Goal: Navigation & Orientation: Find specific page/section

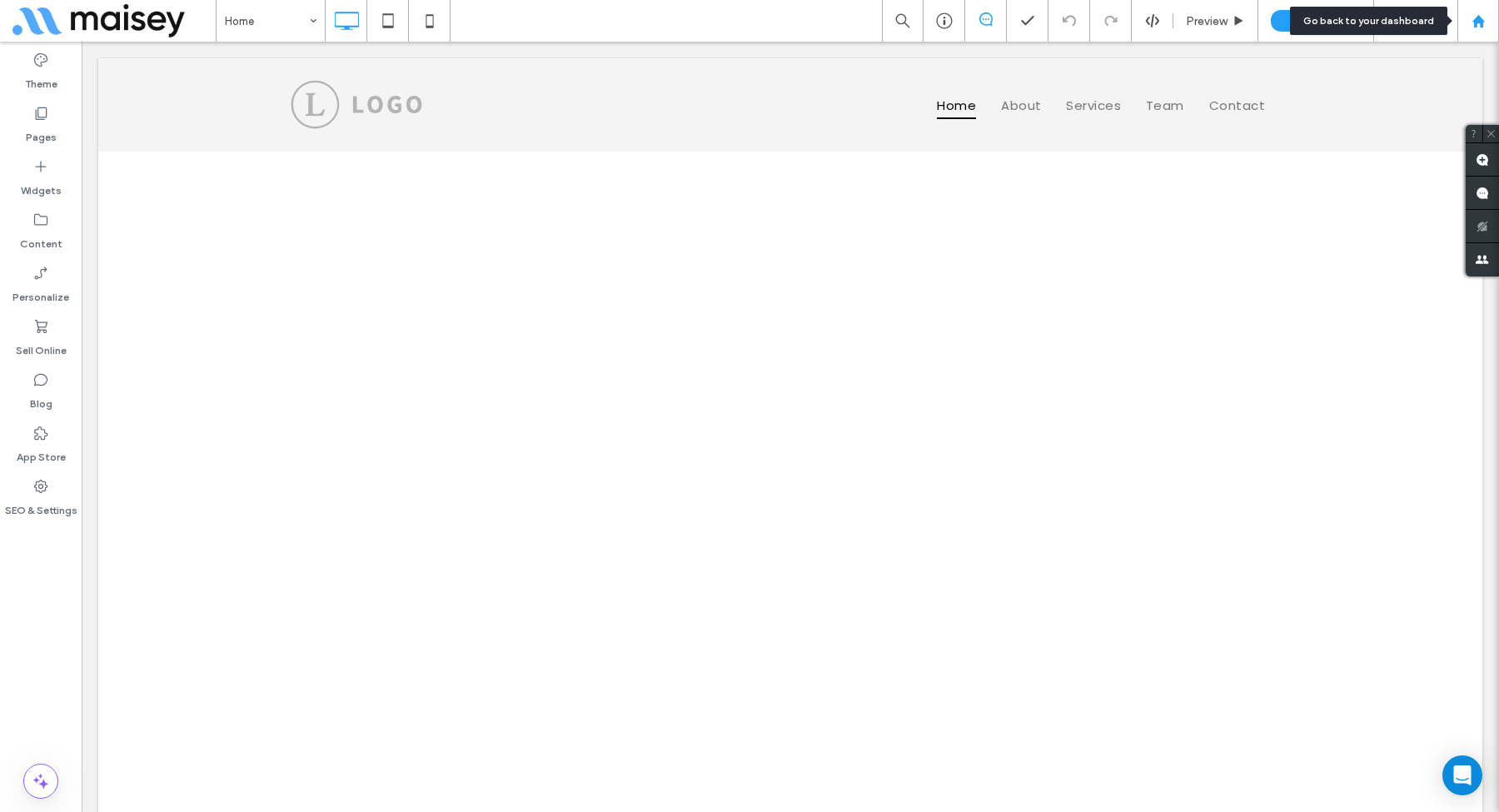
click at [1474, 22] on use at bounding box center [1477, 20] width 12 height 12
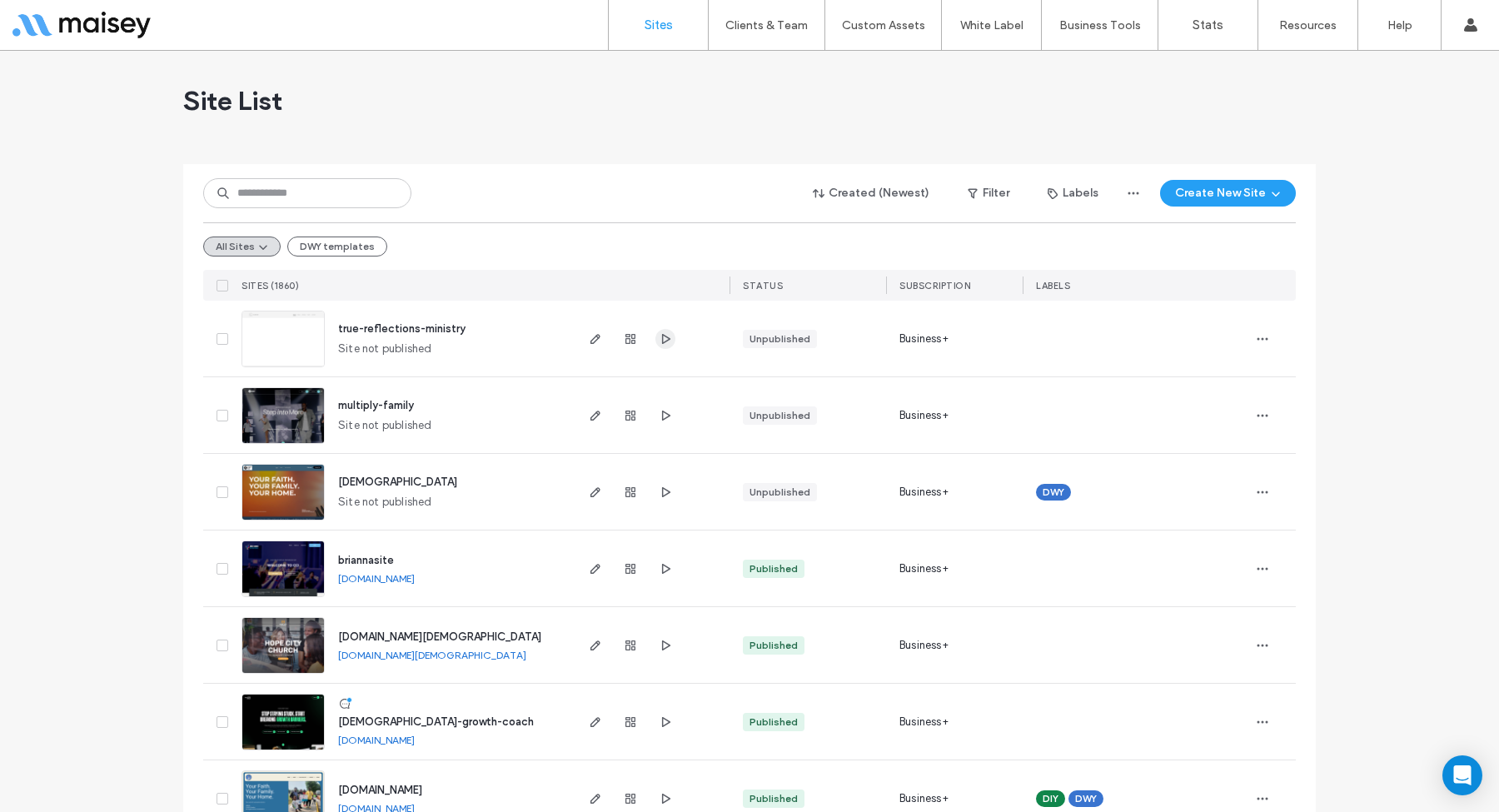
click at [659, 341] on icon "button" at bounding box center [666, 338] width 13 height 13
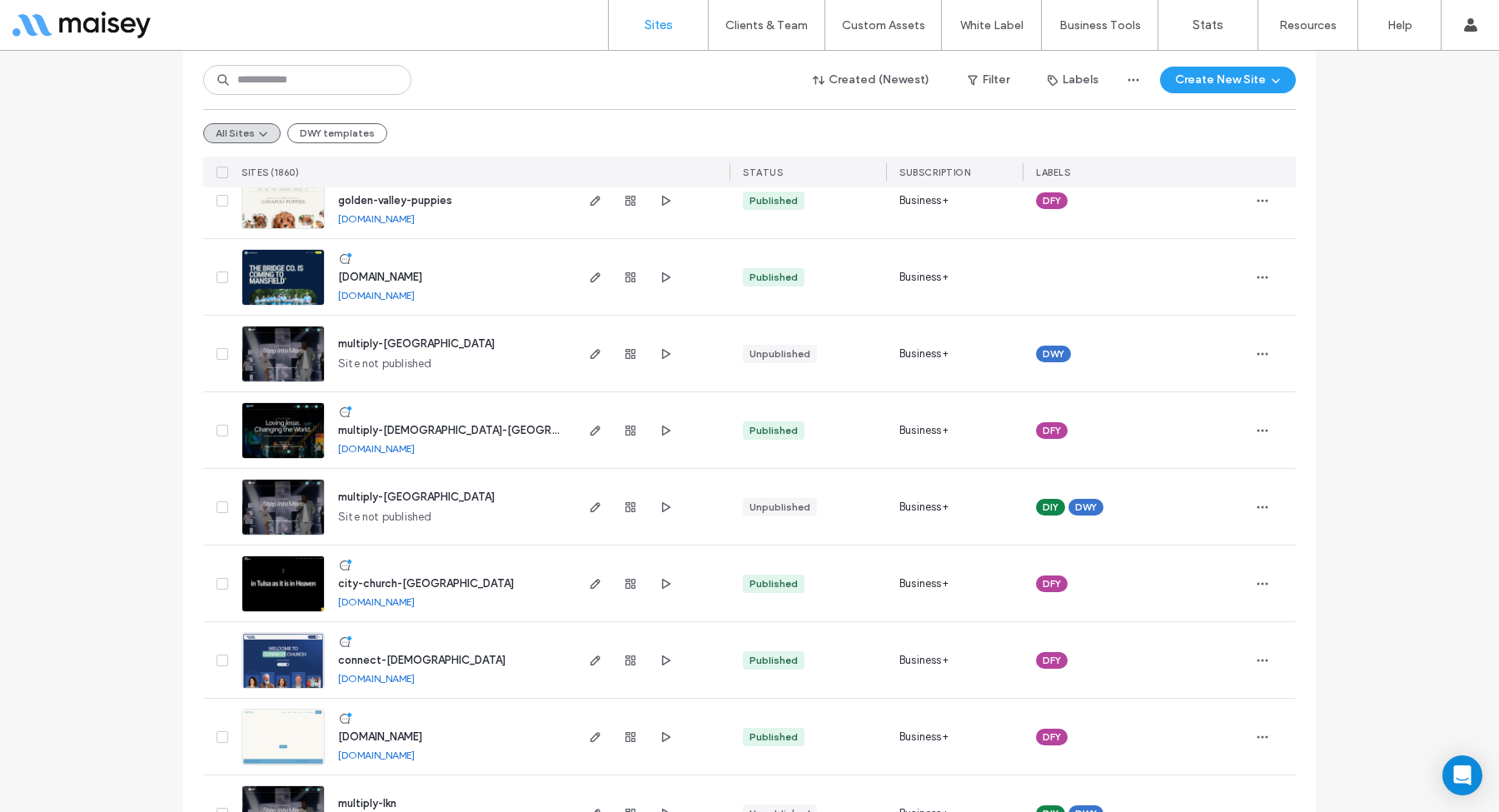
scroll to position [853, 0]
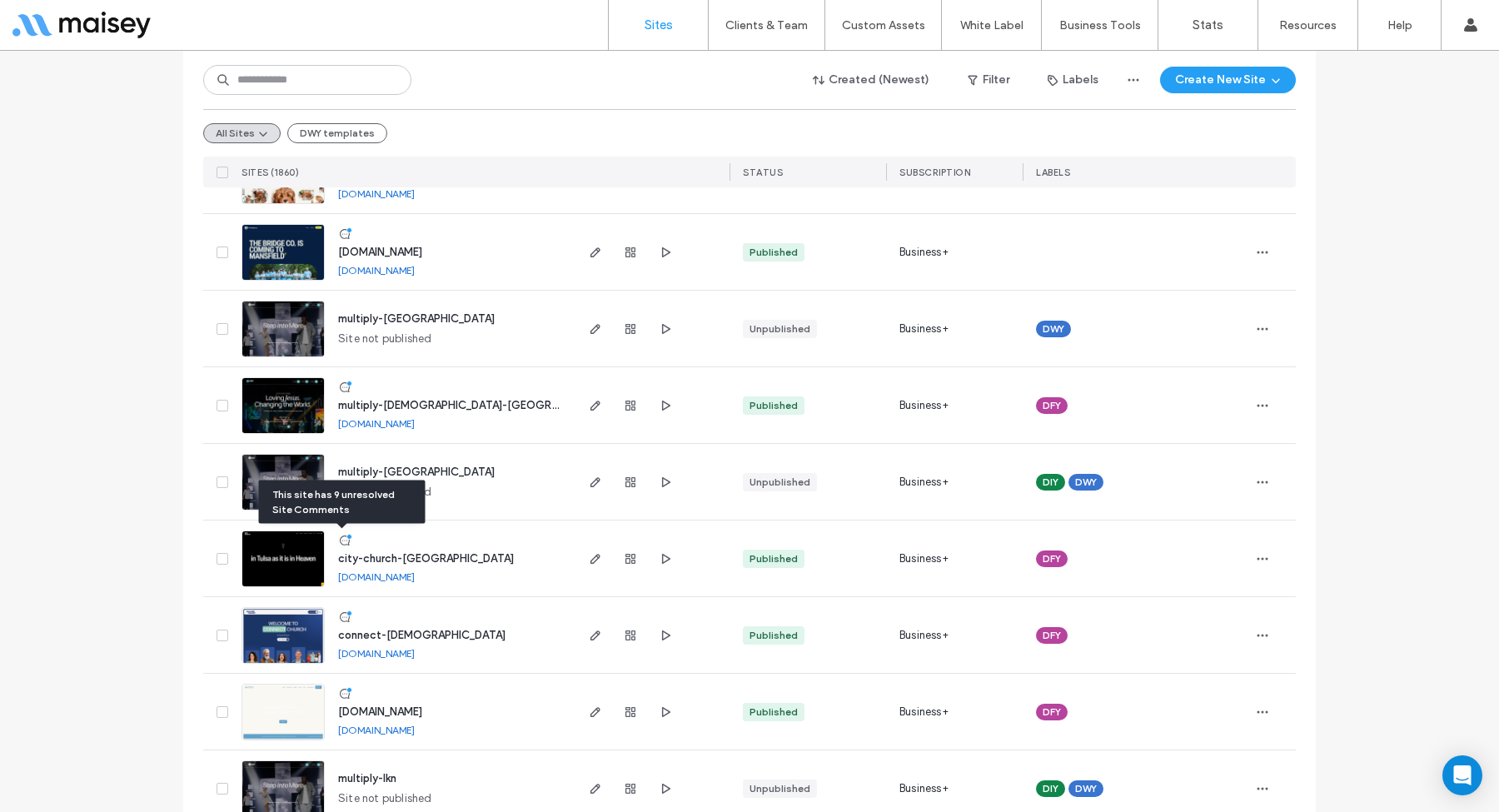
click at [340, 534] on icon at bounding box center [345, 541] width 13 height 13
